Goal: Navigation & Orientation: Find specific page/section

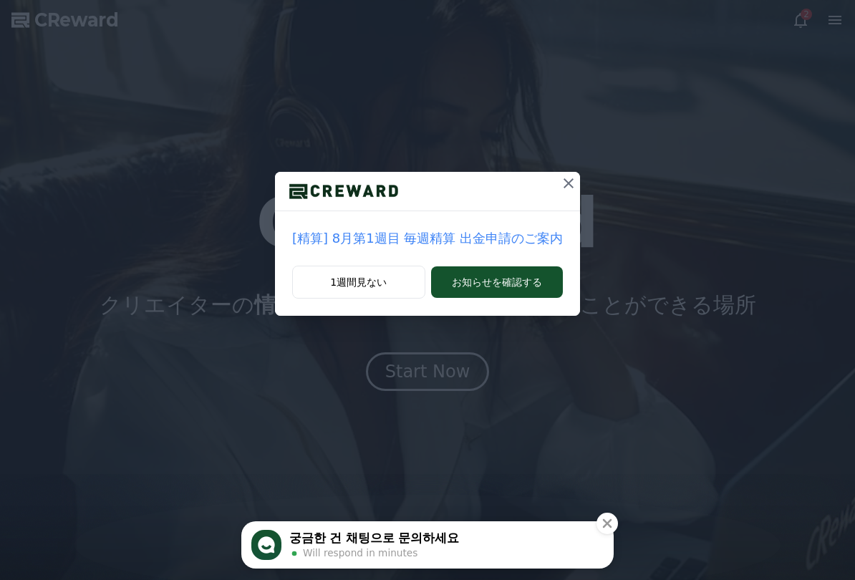
click at [560, 177] on icon at bounding box center [568, 183] width 17 height 17
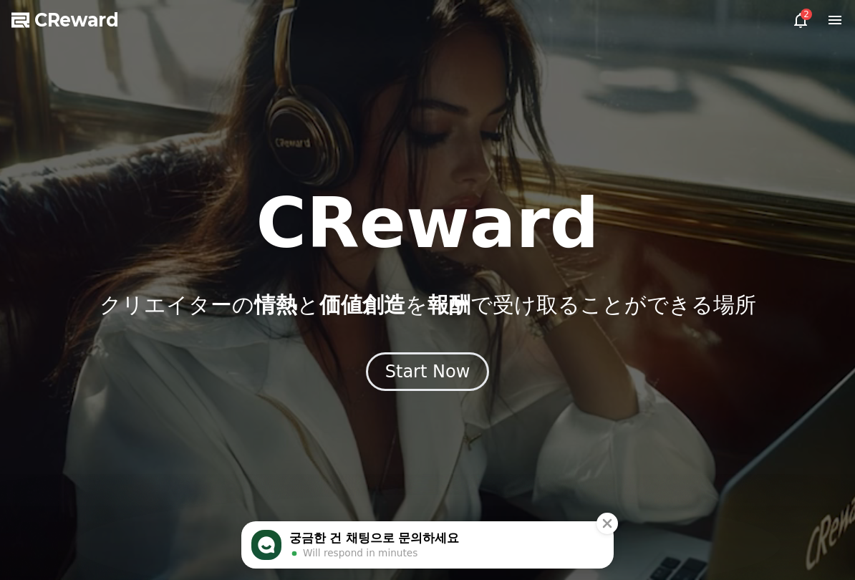
click at [406, 370] on div "Start Now" at bounding box center [427, 371] width 85 height 23
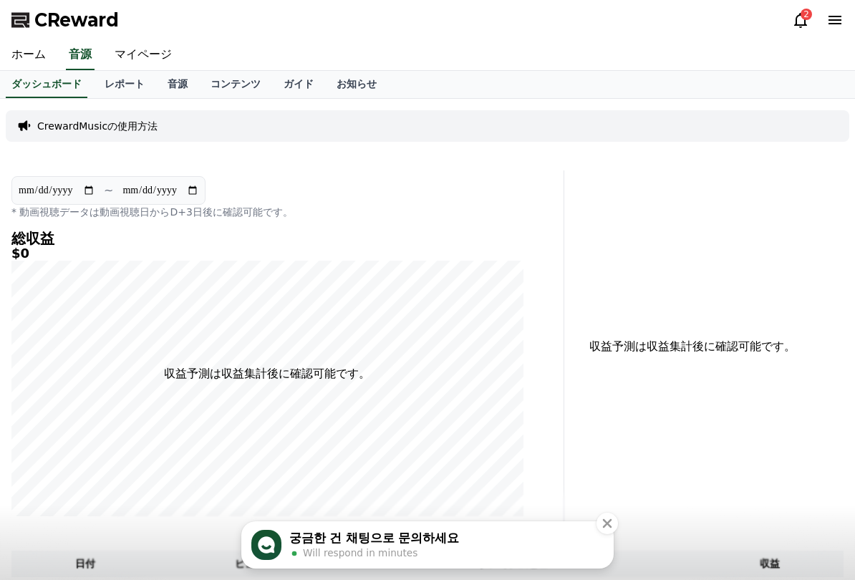
click at [145, 59] on link "マイページ" at bounding box center [143, 55] width 80 height 30
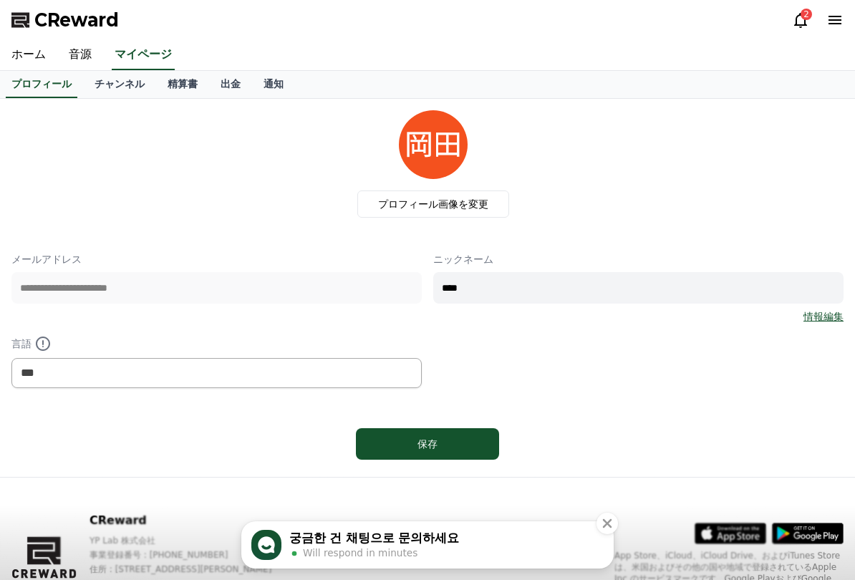
click at [117, 89] on link "チャンネル" at bounding box center [119, 84] width 73 height 27
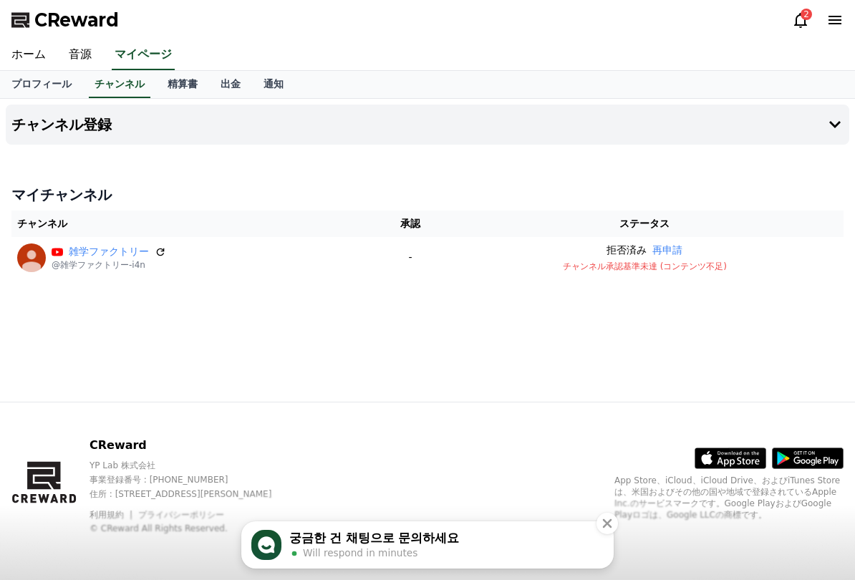
click at [178, 97] on link "精算書" at bounding box center [182, 84] width 53 height 27
